Goal: Information Seeking & Learning: Learn about a topic

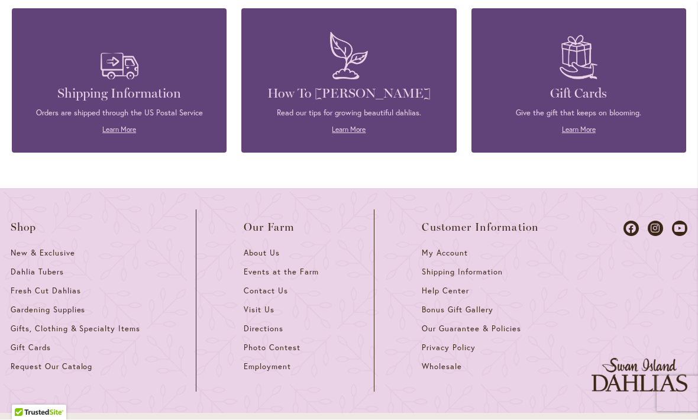
scroll to position [5135, 0]
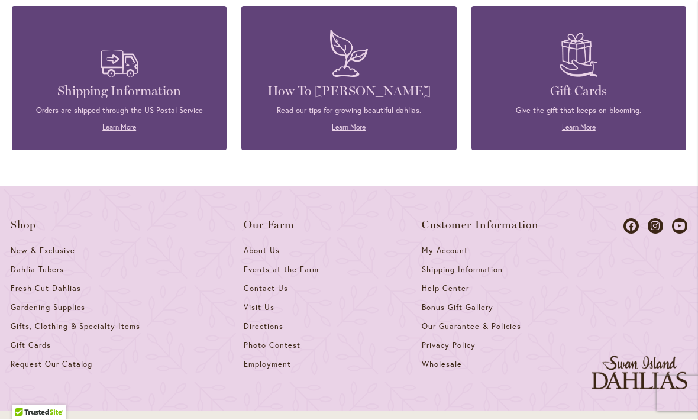
click at [347, 59] on div "How To Grow Dahlias Read our tips for growing beautiful dahlias. Learn More" at bounding box center [348, 78] width 179 height 108
click at [348, 123] on link "Learn More" at bounding box center [349, 127] width 34 height 9
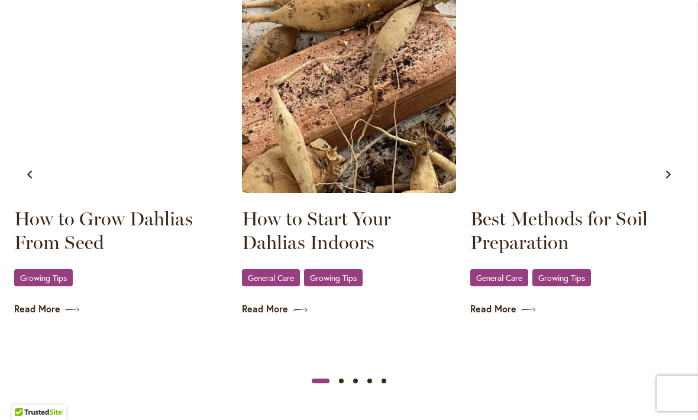
scroll to position [723, 0]
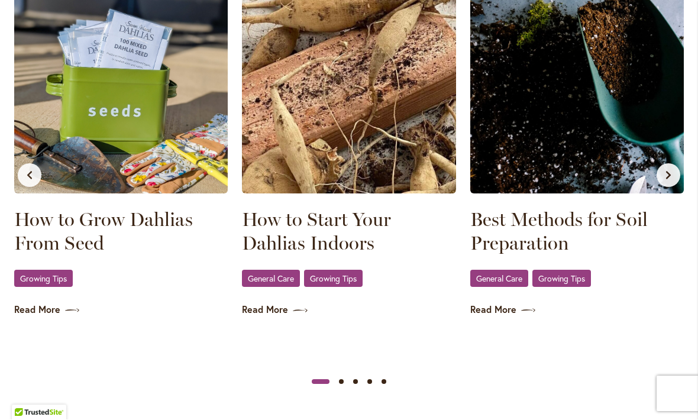
click at [541, 234] on link "Best Methods for Soil Preparation" at bounding box center [576, 231] width 213 height 47
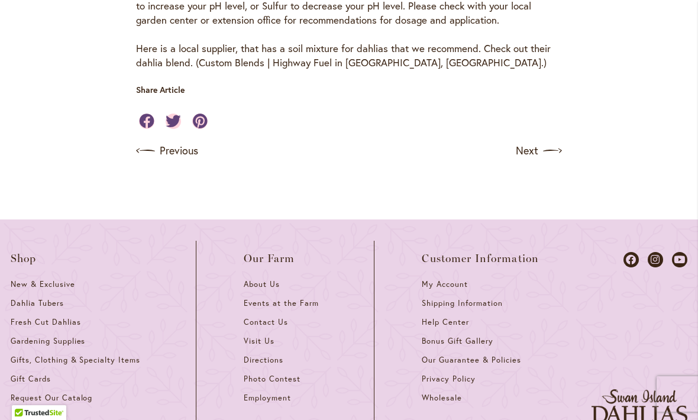
scroll to position [740, 0]
click at [536, 141] on link "Next" at bounding box center [538, 150] width 46 height 19
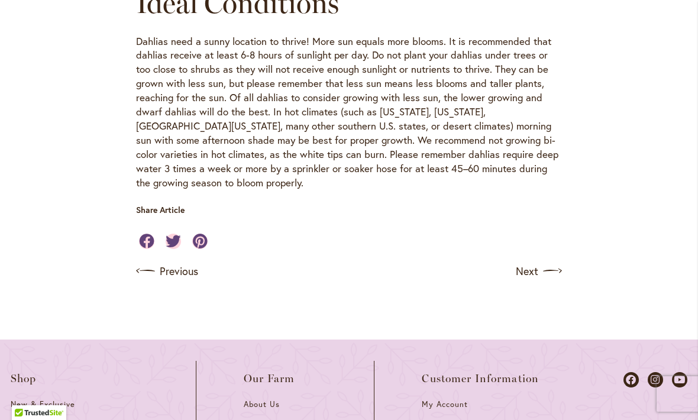
scroll to position [436, 0]
click at [544, 261] on img at bounding box center [552, 270] width 19 height 19
click at [520, 261] on link "Next" at bounding box center [538, 270] width 46 height 19
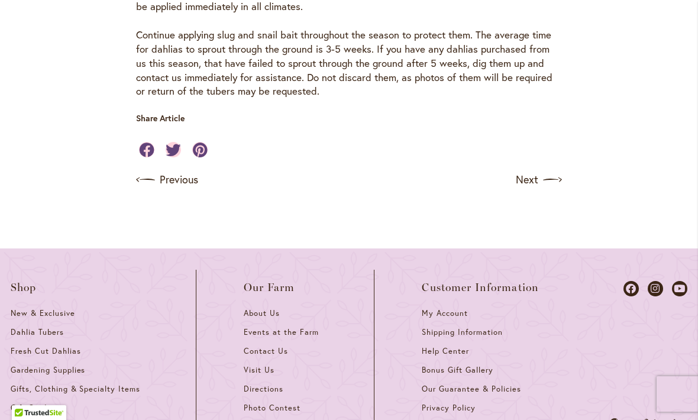
scroll to position [1056, 0]
click at [534, 170] on link "Next" at bounding box center [538, 179] width 46 height 19
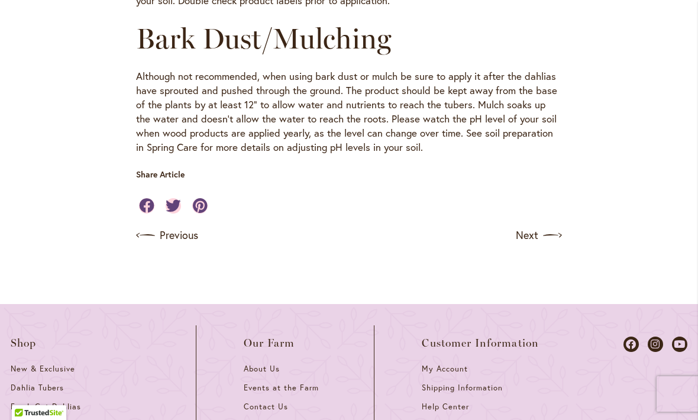
scroll to position [1442, 0]
click at [528, 225] on link "Next" at bounding box center [538, 234] width 46 height 19
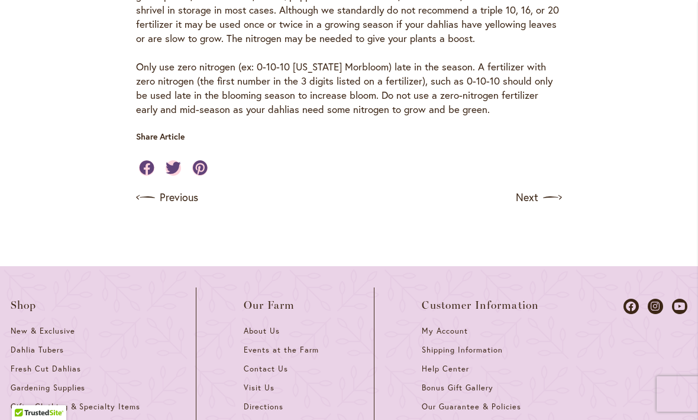
scroll to position [1204, 0]
click at [526, 206] on link "Next" at bounding box center [538, 196] width 46 height 19
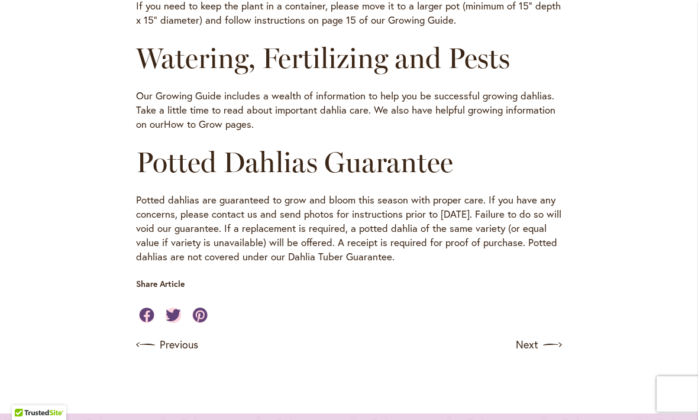
scroll to position [755, 0]
click at [210, 118] on link "How to Grow pages" at bounding box center [207, 123] width 87 height 14
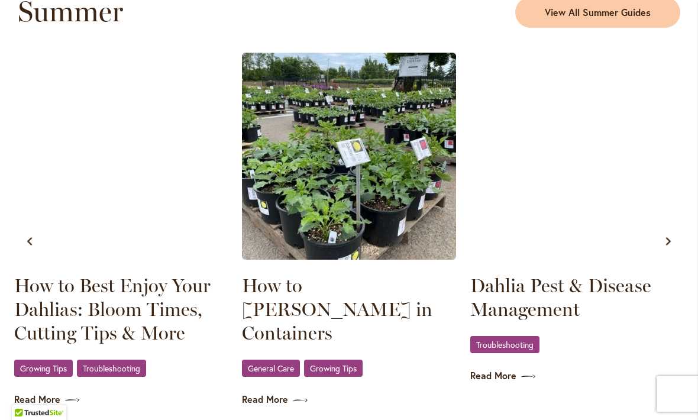
scroll to position [1158, 0]
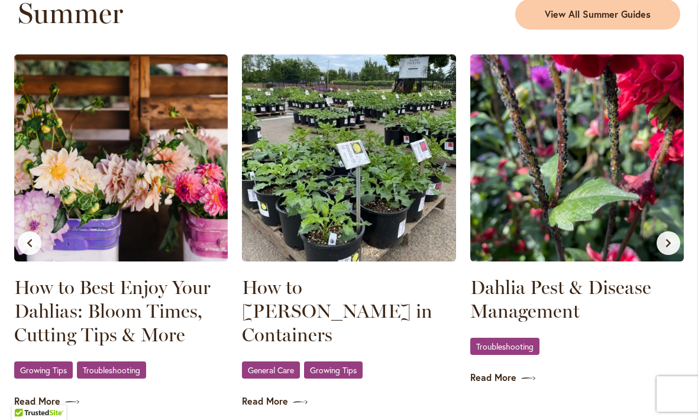
click at [112, 299] on link "How to Best Enjoy Your Dahlias: Bloom Times, Cutting Tips & More" at bounding box center [120, 310] width 213 height 71
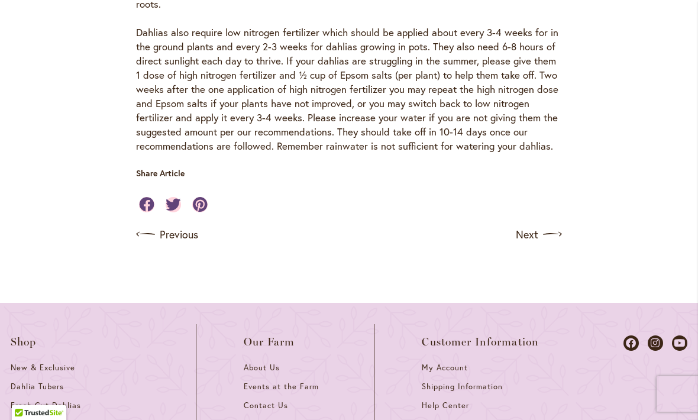
scroll to position [1333, 0]
click at [526, 224] on link "Next" at bounding box center [538, 233] width 46 height 19
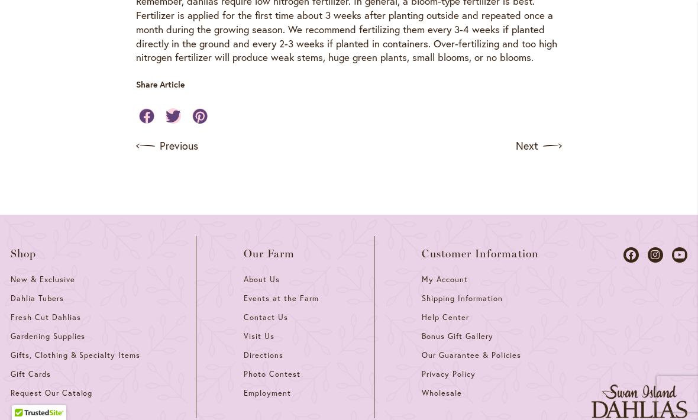
scroll to position [1403, 0]
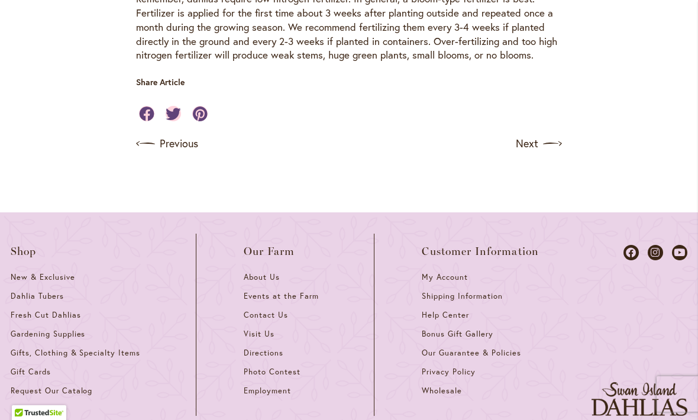
click at [527, 134] on link "Next" at bounding box center [538, 143] width 46 height 19
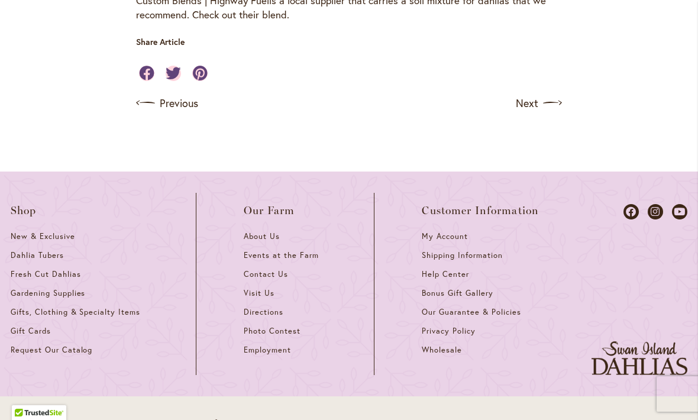
scroll to position [1052, 0]
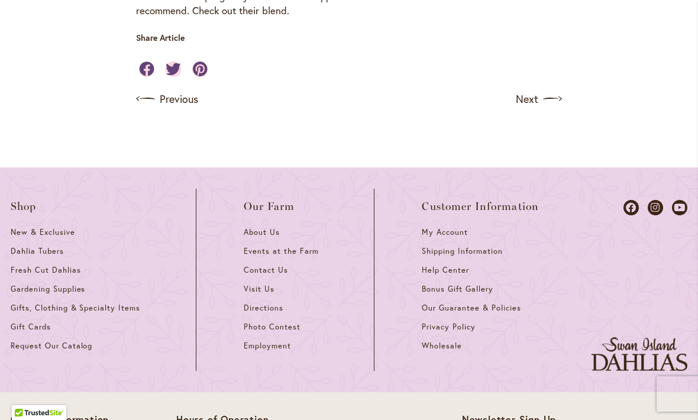
click at [527, 89] on link "Next" at bounding box center [538, 98] width 46 height 19
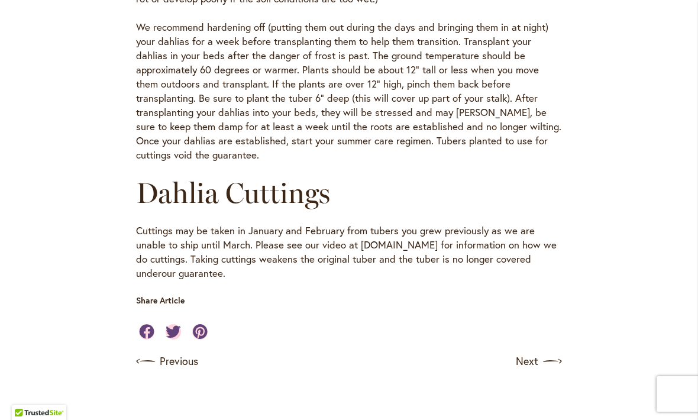
scroll to position [614, 0]
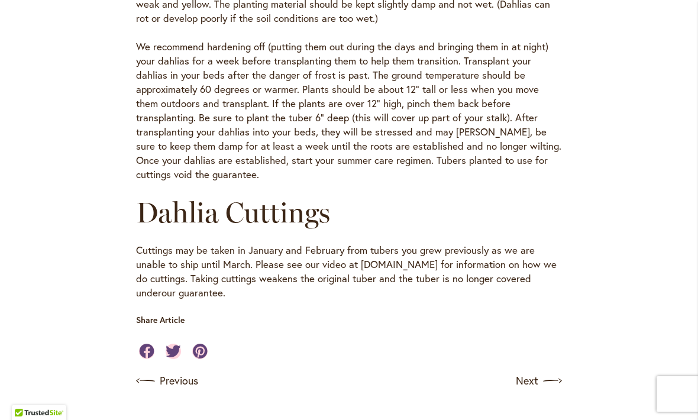
click at [527, 371] on link "Next" at bounding box center [538, 380] width 46 height 19
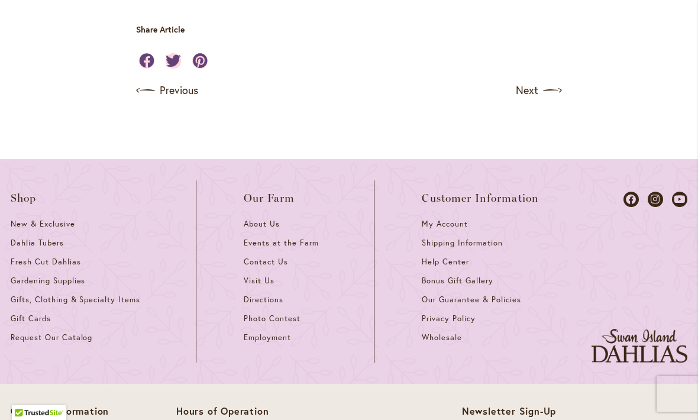
scroll to position [3832, 0]
click at [66, 276] on span "Gardening Supplies" at bounding box center [48, 281] width 74 height 10
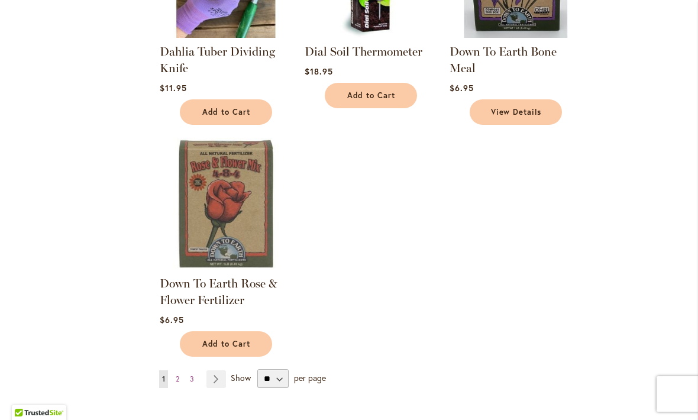
scroll to position [1250, 0]
click at [228, 206] on img at bounding box center [226, 203] width 132 height 132
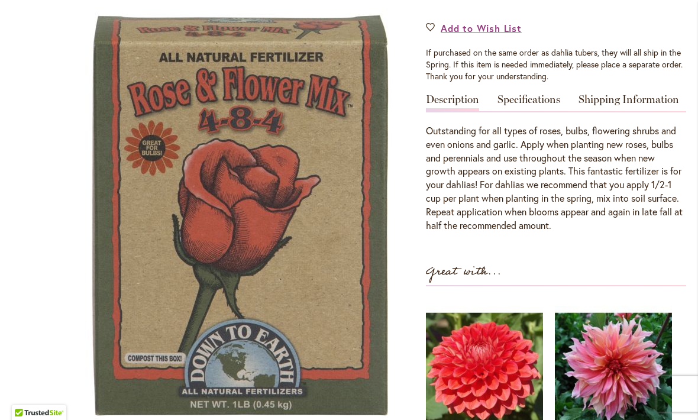
scroll to position [424, 0]
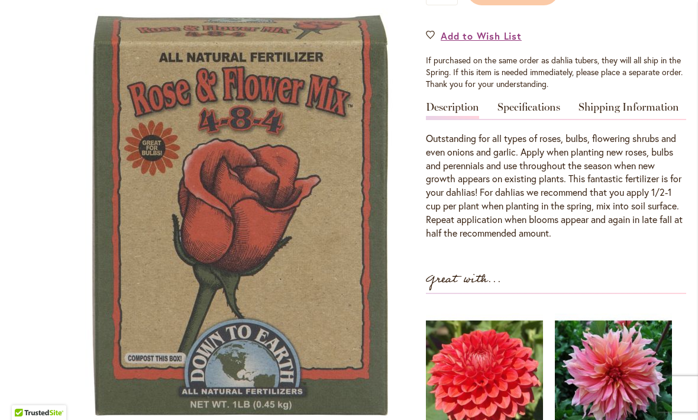
click at [526, 105] on link "Specifications" at bounding box center [528, 110] width 63 height 17
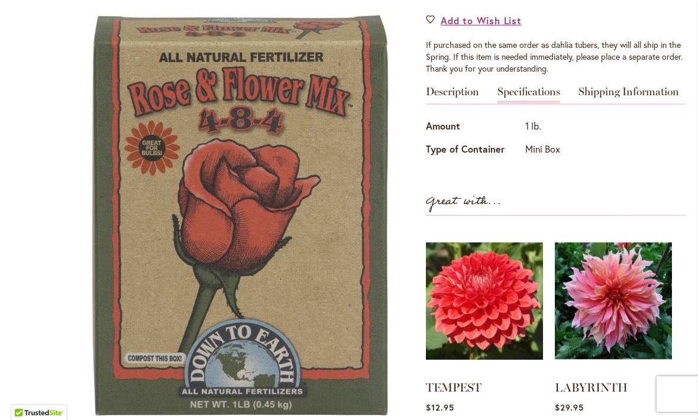
scroll to position [433, 0]
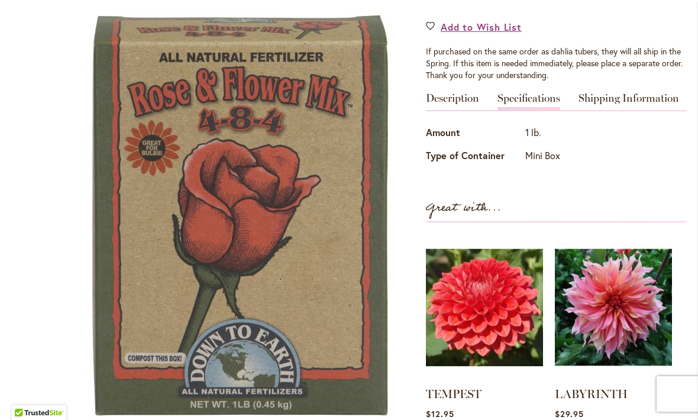
click at [617, 98] on link "Shipping Information" at bounding box center [628, 101] width 100 height 17
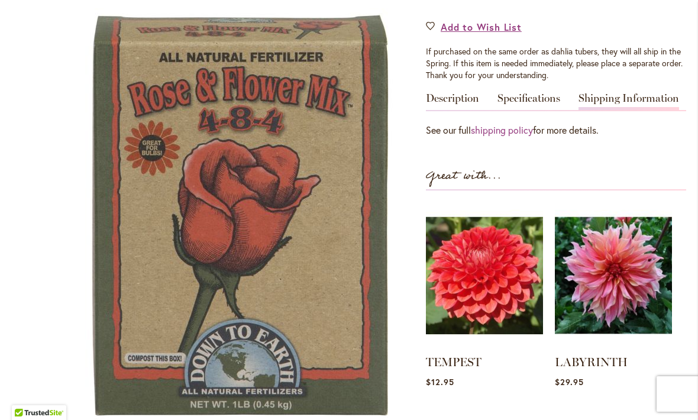
click at [447, 99] on link "Description" at bounding box center [452, 101] width 53 height 17
